Goal: Find specific page/section: Find specific page/section

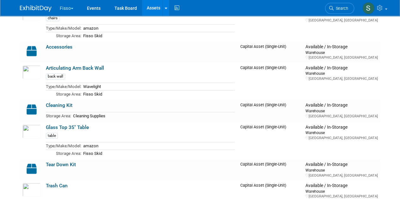
click at [63, 9] on button "Fisso" at bounding box center [70, 7] width 22 height 14
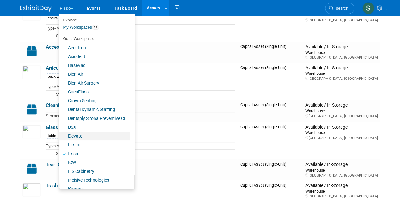
click at [91, 138] on link "Elevate" at bounding box center [94, 136] width 70 height 9
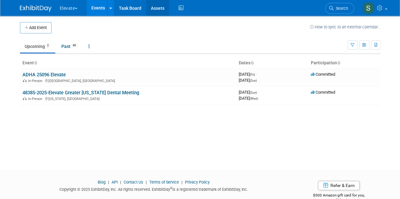
click at [162, 10] on link "Assets" at bounding box center [157, 8] width 23 height 16
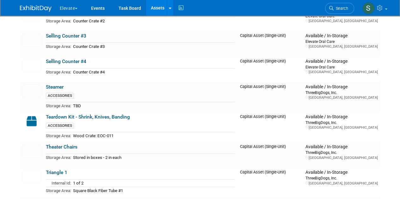
scroll to position [1316, 0]
click at [69, 145] on link "Theater Chairs" at bounding box center [62, 148] width 32 height 6
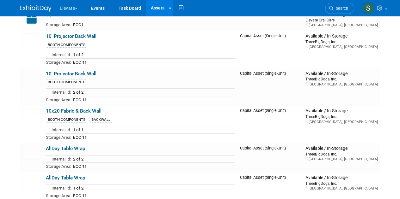
scroll to position [36, 0]
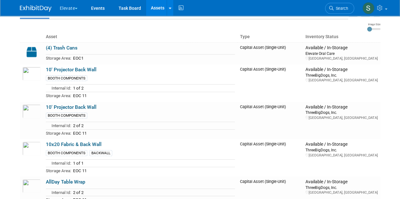
click at [78, 5] on button "Elevate" at bounding box center [72, 7] width 27 height 14
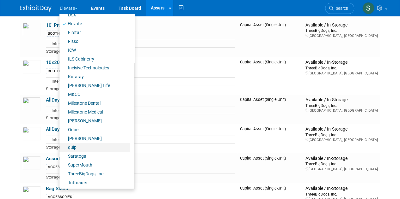
scroll to position [118, 0]
click at [75, 9] on button "Elevate" at bounding box center [72, 7] width 27 height 14
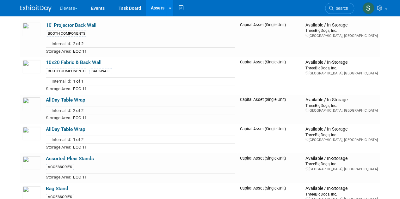
click at [75, 9] on button "Elevate" at bounding box center [72, 7] width 27 height 14
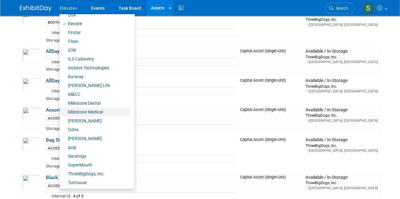
scroll to position [166, 0]
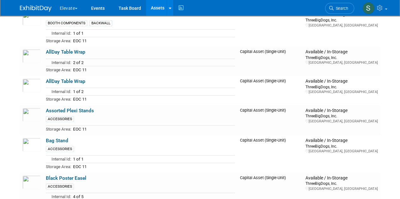
click at [74, 7] on button "Elevate" at bounding box center [72, 7] width 27 height 14
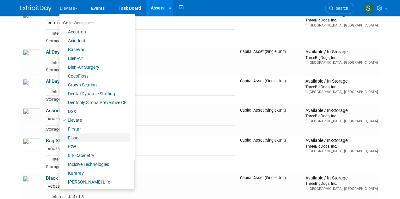
scroll to position [0, 0]
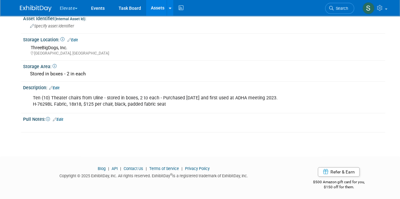
scroll to position [108, 0]
